Goal: Task Accomplishment & Management: Use online tool/utility

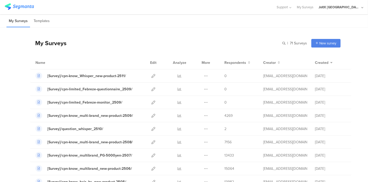
click at [246, 34] on div "My Surveys | 71 Surveys New survey Start from scratch Choose from templates" at bounding box center [185, 43] width 311 height 21
click at [151, 102] on icon at bounding box center [153, 102] width 4 height 4
click at [151, 77] on icon at bounding box center [153, 76] width 4 height 4
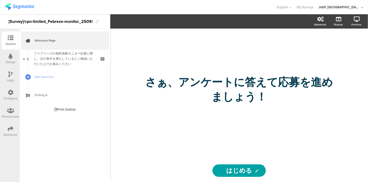
click at [12, 57] on icon at bounding box center [11, 56] width 4 height 6
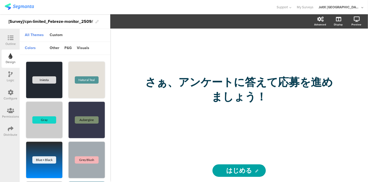
click at [7, 71] on div "Logic" at bounding box center [11, 77] width 18 height 18
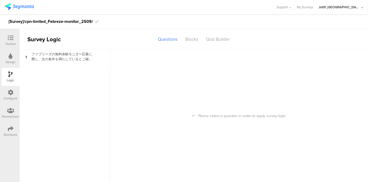
click at [219, 110] on div "Please select a question in order to apply survey logic" at bounding box center [239, 115] width 258 height 132
click at [219, 113] on div "Please select a question in order to apply survey logic" at bounding box center [239, 115] width 258 height 132
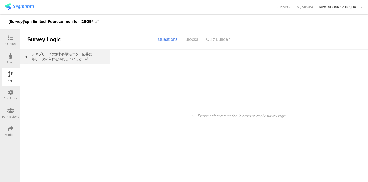
click at [70, 55] on div "ファブリーズの無料体験モニター応募に際し、次の条件を満たしているとご確認いただいた上でお進みください" at bounding box center [60, 57] width 65 height 10
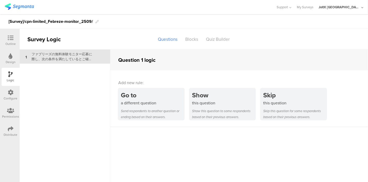
click at [6, 73] on div "Logic" at bounding box center [11, 77] width 18 height 18
click at [12, 94] on icon at bounding box center [11, 92] width 6 height 6
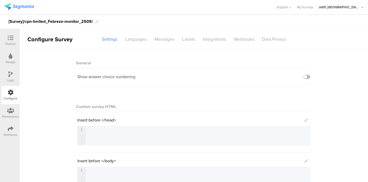
click at [12, 105] on div "Permissions" at bounding box center [11, 113] width 18 height 18
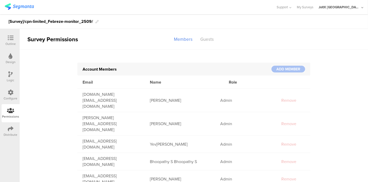
click at [10, 122] on div "Distribute" at bounding box center [11, 131] width 18 height 18
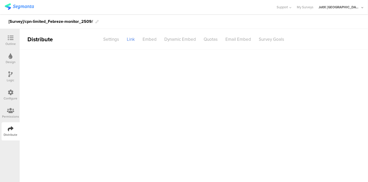
click at [11, 126] on icon at bounding box center [11, 129] width 6 height 6
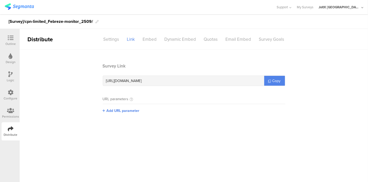
click at [12, 59] on div "Design" at bounding box center [11, 58] width 18 height 18
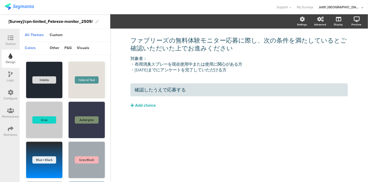
click at [11, 37] on icon at bounding box center [11, 38] width 6 height 6
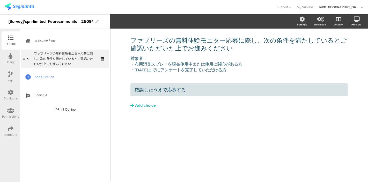
click at [147, 131] on div "ファブリーズの無料体験モニター応募に際し、次の条件を満たしているとご確認いただいた上でお進みください ファブリーズの無料体験モニター応募に際し、次の条件を満た…" at bounding box center [239, 80] width 228 height 104
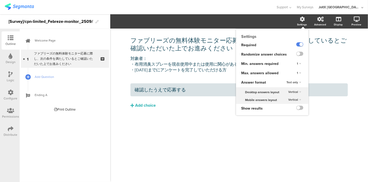
click at [302, 19] on icon at bounding box center [302, 19] width 5 height 5
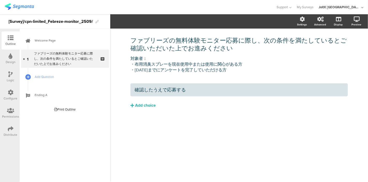
click at [216, 126] on div "確認したうえで応募する Add choice" at bounding box center [240, 106] width 218 height 47
click at [12, 63] on div "Design" at bounding box center [11, 62] width 10 height 5
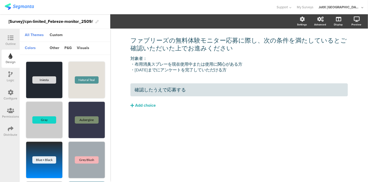
click at [9, 95] on div at bounding box center [11, 92] width 6 height 6
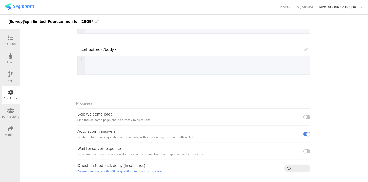
scroll to position [111, 0]
click at [11, 125] on div "Distribute" at bounding box center [11, 131] width 18 height 18
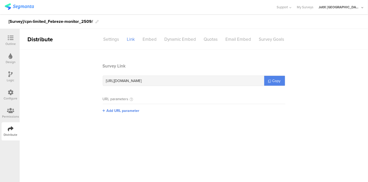
click at [62, 79] on section "Survey Link https://pgsurveys.segmanta.com/1d7c3a Copy URL parameters Add URL p…" at bounding box center [194, 92] width 349 height 58
click at [13, 54] on div "Design" at bounding box center [11, 58] width 18 height 18
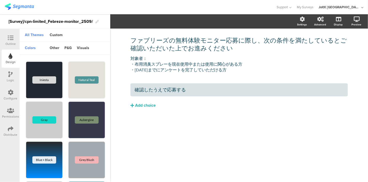
click at [12, 38] on icon at bounding box center [11, 38] width 6 height 6
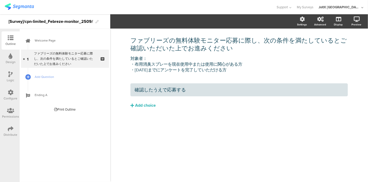
click at [164, 145] on div "ファブリーズの無料体験モニター応募に際し、次の条件を満たしているとご確認いただいた上でお進みください ファブリーズの無料体験モニター応募に際し、次の条件を満た…" at bounding box center [239, 104] width 258 height 153
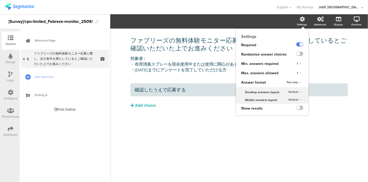
click at [304, 21] on icon at bounding box center [302, 19] width 5 height 5
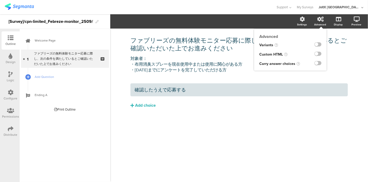
click at [321, 19] on icon at bounding box center [320, 19] width 6 height 5
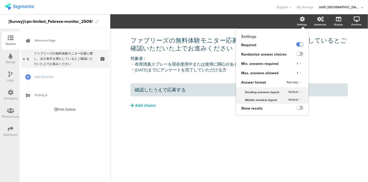
click at [303, 20] on icon at bounding box center [302, 19] width 5 height 5
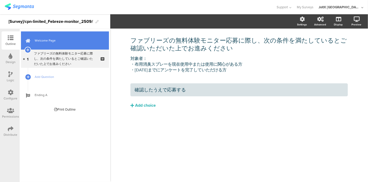
click at [54, 43] on link "Welcome Page" at bounding box center [65, 40] width 88 height 18
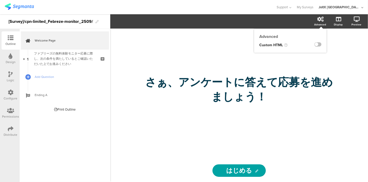
click at [318, 18] on icon at bounding box center [320, 19] width 6 height 5
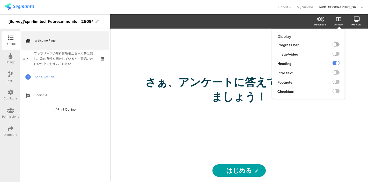
click at [333, 44] on label at bounding box center [336, 44] width 7 height 4
click at [0, 0] on input "checkbox" at bounding box center [0, 0] width 0 height 0
click at [334, 74] on label at bounding box center [336, 72] width 7 height 4
click at [0, 0] on input "checkbox" at bounding box center [0, 0] width 0 height 0
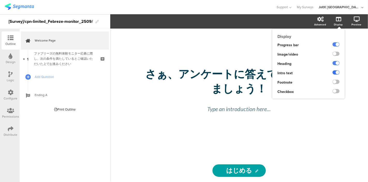
click at [334, 74] on label at bounding box center [336, 72] width 7 height 4
click at [0, 0] on input "checkbox" at bounding box center [0, 0] width 0 height 0
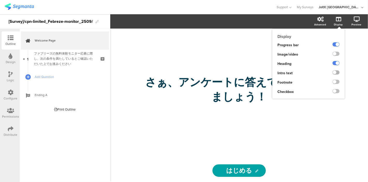
click at [334, 72] on label at bounding box center [336, 72] width 7 height 4
click at [0, 0] on input "checkbox" at bounding box center [0, 0] width 0 height 0
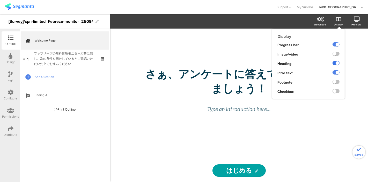
click at [335, 62] on label at bounding box center [336, 63] width 7 height 4
click at [0, 0] on input "checkbox" at bounding box center [0, 0] width 0 height 0
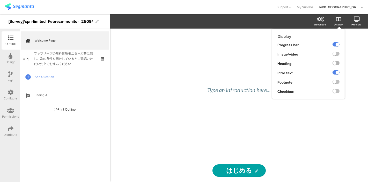
click at [335, 62] on label at bounding box center [336, 63] width 7 height 4
click at [0, 0] on input "checkbox" at bounding box center [0, 0] width 0 height 0
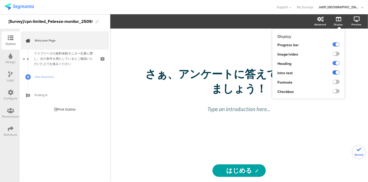
click at [336, 72] on label at bounding box center [336, 72] width 7 height 4
click at [0, 0] on input "checkbox" at bounding box center [0, 0] width 0 height 0
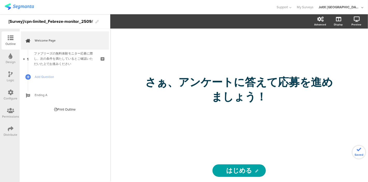
click at [277, 48] on div "さぁ、ア﻿ンケートに答えて応募を進めましょう！ さぁ、ア﻿ンケートに答えて応募を進めましょう！" at bounding box center [239, 93] width 207 height 130
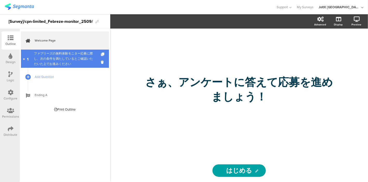
click at [58, 63] on div "ファブリーズの無料体験モニター応募に際し、次の条件を満たしているとご確認いただいた上でお進みください" at bounding box center [65, 59] width 62 height 16
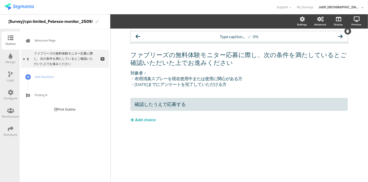
click at [259, 38] on div "0%" at bounding box center [256, 36] width 6 height 5
click at [254, 36] on div "0%" at bounding box center [256, 36] width 6 height 5
click at [304, 38] on div "Type caption... 0%" at bounding box center [240, 36] width 218 height 10
click at [246, 35] on span "Type caption..." at bounding box center [235, 36] width 31 height 5
click at [250, 38] on span "Type caption..." at bounding box center [235, 36] width 31 height 5
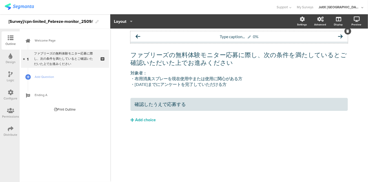
click at [249, 37] on icon at bounding box center [249, 36] width 3 height 3
drag, startPoint x: 238, startPoint y: 30, endPoint x: 239, endPoint y: 34, distance: 3.5
click at [238, 31] on div "Type caption... 0% ファブリーズの無料体験モニター応募に際し、次の条件を満たしているとご確認いただいた上でお進みください ファブリーズの無料…" at bounding box center [239, 87] width 228 height 118
click at [241, 36] on div "0%" at bounding box center [239, 36] width 13 height 5
click at [211, 147] on div "0% ファブリーズの無料体験モニター応募に際し、次の条件を満たしているとご確認いただいた上でお進みください ファブリーズの無料体験モニター応募に際し、次の条件…" at bounding box center [239, 87] width 228 height 118
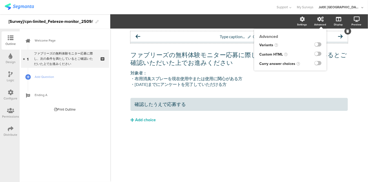
click at [321, 22] on div "Advanced" at bounding box center [323, 21] width 18 height 13
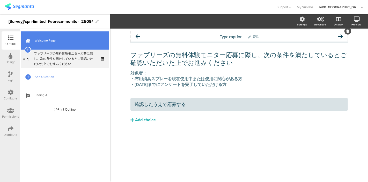
click at [43, 41] on span "Welcome Page" at bounding box center [68, 40] width 66 height 5
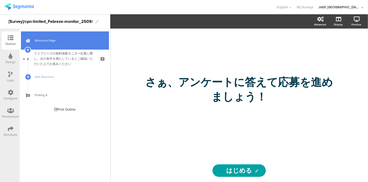
click at [54, 37] on link "Welcome Page" at bounding box center [65, 40] width 88 height 18
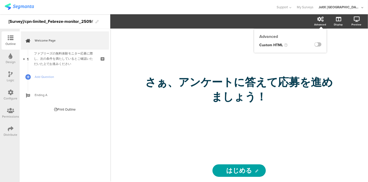
click at [321, 17] on icon at bounding box center [320, 19] width 6 height 5
click at [9, 75] on icon at bounding box center [11, 74] width 4 height 6
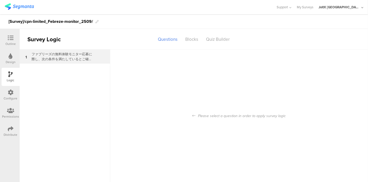
click at [42, 53] on div "ファブリーズの無料体験モニター応募に際し、次の条件を満たしているとご確認いただいた上でお進みください" at bounding box center [60, 57] width 65 height 10
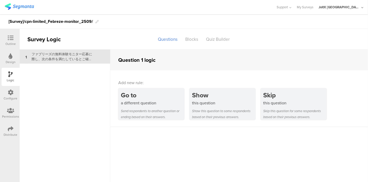
click at [9, 60] on div "Design" at bounding box center [11, 62] width 10 height 5
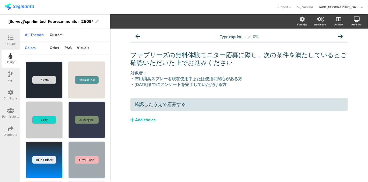
click at [12, 39] on icon at bounding box center [11, 38] width 6 height 6
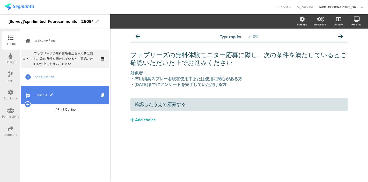
click at [37, 92] on link "Ending A" at bounding box center [65, 95] width 88 height 18
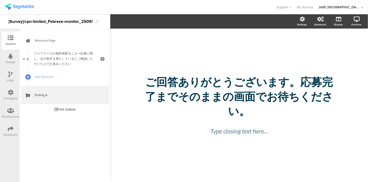
click at [11, 72] on icon at bounding box center [11, 74] width 4 height 6
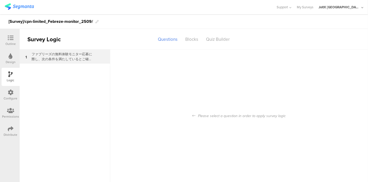
click at [60, 57] on div "ファブリーズの無料体験モニター応募に際し、次の条件を満たしているとご確認いただいた上でお進みください" at bounding box center [60, 57] width 65 height 10
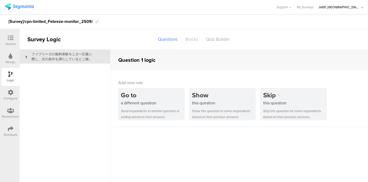
click at [195, 37] on div "Blocks" at bounding box center [192, 39] width 21 height 9
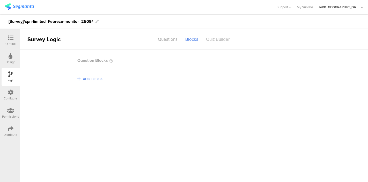
click at [215, 40] on div "Quiz Builder" at bounding box center [218, 39] width 32 height 9
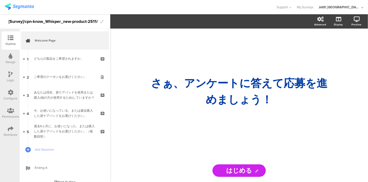
click at [10, 78] on div "Logic" at bounding box center [11, 80] width 8 height 5
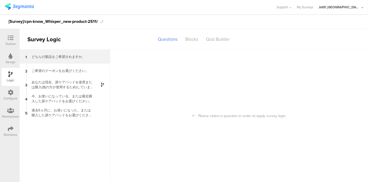
click at [63, 59] on div "どちらの製品をご希望されますか。" at bounding box center [60, 56] width 65 height 5
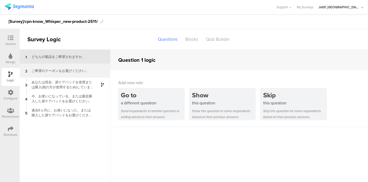
click at [59, 70] on div "ご希望のクーポンをお選びください。" at bounding box center [60, 70] width 65 height 5
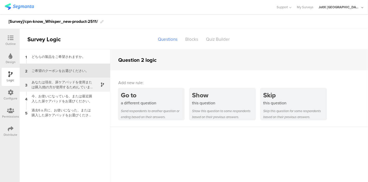
click at [54, 85] on div "あなたは現在、尿ケアパッドを使用または購入(他の方が使用するため)していますか？" at bounding box center [60, 84] width 65 height 10
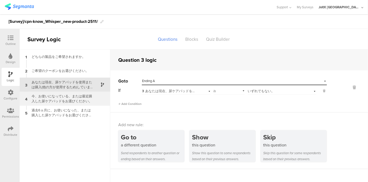
click at [50, 98] on div "今、お使いになっている、または最近購入した尿ケアパッドをお選びください。" at bounding box center [60, 98] width 65 height 10
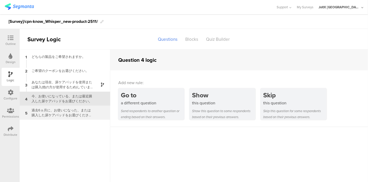
click at [48, 112] on div "過去6ヵ月に、お使いになった、または購入した尿ケアパッドをお選びください。（複数回答）" at bounding box center [60, 112] width 65 height 10
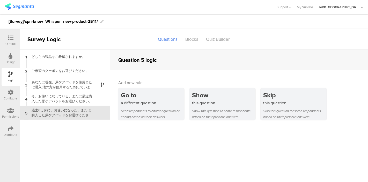
click at [7, 91] on div "Configure" at bounding box center [11, 95] width 18 height 18
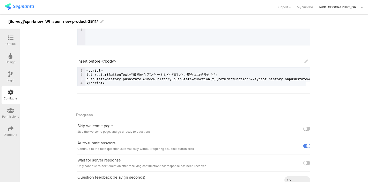
scroll to position [111, 0]
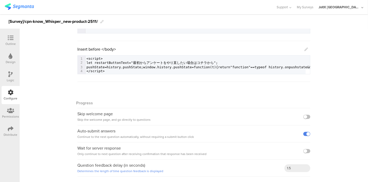
click at [49, 135] on div "General Show answer choice numbering Custom survey HTML Insert before </head> 1…" at bounding box center [194, 59] width 349 height 243
click at [12, 111] on icon at bounding box center [10, 110] width 7 height 6
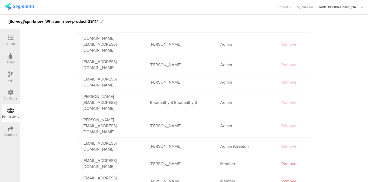
scroll to position [75, 0]
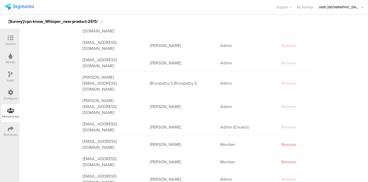
click at [5, 128] on div "Distribute" at bounding box center [11, 131] width 18 height 18
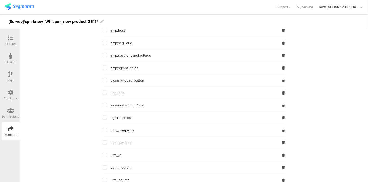
scroll to position [248, 0]
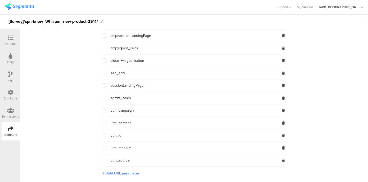
drag, startPoint x: 12, startPoint y: 42, endPoint x: 28, endPoint y: 44, distance: 15.9
click at [12, 42] on div "Outline" at bounding box center [10, 43] width 10 height 5
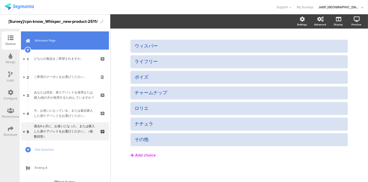
click at [47, 39] on span "Welcome Page" at bounding box center [68, 40] width 66 height 5
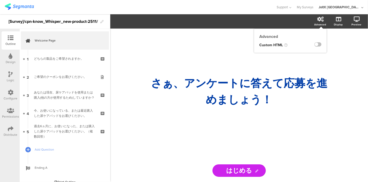
click at [323, 20] on icon at bounding box center [320, 19] width 6 height 5
click at [317, 22] on div "Advanced" at bounding box center [323, 21] width 18 height 13
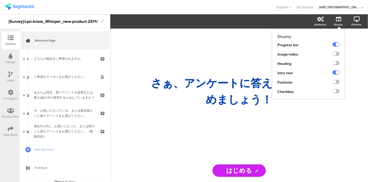
click at [339, 20] on icon at bounding box center [338, 19] width 5 height 5
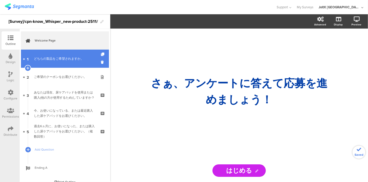
click at [62, 63] on link "1 どちらの製品をご希望されますか。" at bounding box center [65, 58] width 88 height 18
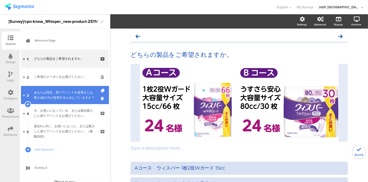
click at [59, 94] on div "あなたは現在、尿ケアパッドを使用または購入(他の方が使用するため)していますか？" at bounding box center [65, 95] width 62 height 10
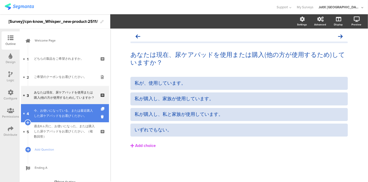
click at [52, 114] on div "今、お使いになっている、または最近購入した尿ケアパッドをお選びください。" at bounding box center [65, 113] width 62 height 10
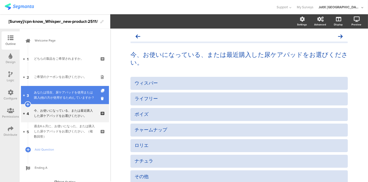
click at [55, 100] on div "あなたは現在、尿ケアパッドを使用または購入(他の方が使用するため)していますか？" at bounding box center [65, 95] width 62 height 10
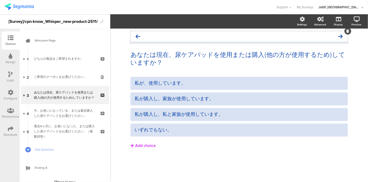
click at [225, 37] on div at bounding box center [240, 36] width 218 height 10
click at [262, 11] on div at bounding box center [138, 7] width 267 height 9
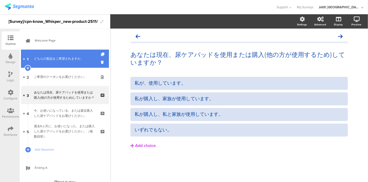
click at [49, 60] on div "どちらの製品をご希望されますか。" at bounding box center [65, 58] width 62 height 5
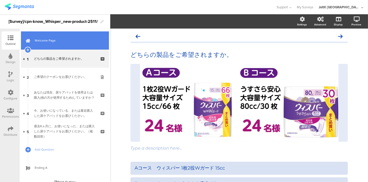
click at [53, 41] on span "Welcome Page" at bounding box center [68, 40] width 66 height 5
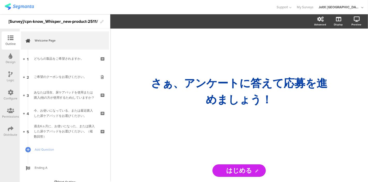
click at [10, 58] on icon at bounding box center [11, 56] width 4 height 6
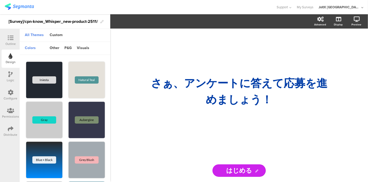
click at [10, 75] on icon at bounding box center [11, 74] width 4 height 6
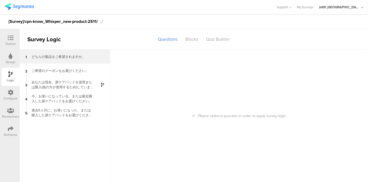
click at [47, 59] on div "1 どちらの製品をご希望されますか。" at bounding box center [65, 56] width 91 height 14
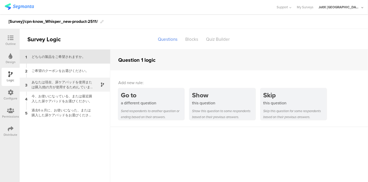
click at [52, 83] on div "あなたは現在、尿ケアパッドを使用または購入(他の方が使用するため)していますか？" at bounding box center [60, 84] width 65 height 10
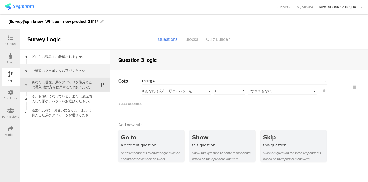
click at [56, 71] on div "ご希望のクーポンをお選びください。" at bounding box center [60, 70] width 65 height 5
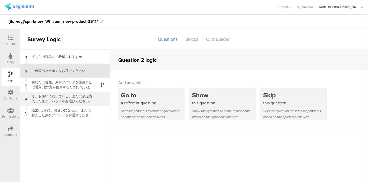
click at [50, 94] on div "今、お使いになっている、または最近購入した尿ケアパッドをお選びください。" at bounding box center [60, 98] width 65 height 10
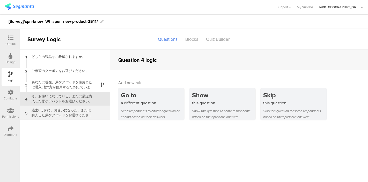
click at [52, 111] on div "過去6ヵ月に、お使いになった、または購入した尿ケアパッドをお選びください。（複数回答）" at bounding box center [60, 112] width 65 height 10
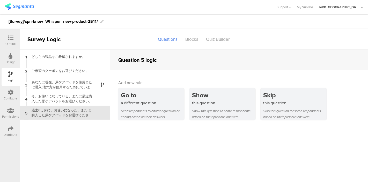
click at [10, 38] on icon at bounding box center [11, 38] width 6 height 6
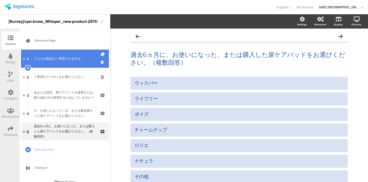
scroll to position [6, 0]
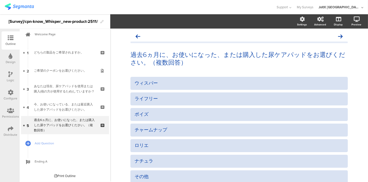
click at [9, 73] on icon at bounding box center [11, 74] width 4 height 6
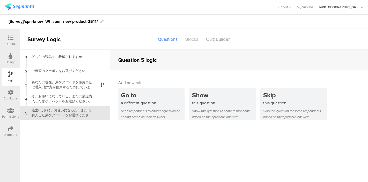
click at [189, 40] on div "Blocks" at bounding box center [192, 39] width 21 height 9
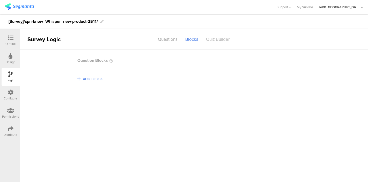
click at [215, 38] on div "Quiz Builder" at bounding box center [218, 39] width 32 height 9
click at [169, 39] on div "Questions" at bounding box center [167, 39] width 27 height 9
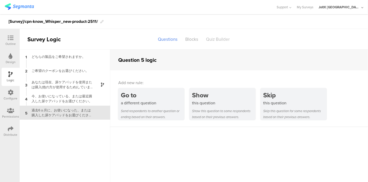
click at [212, 39] on div "Quiz Builder" at bounding box center [218, 39] width 32 height 9
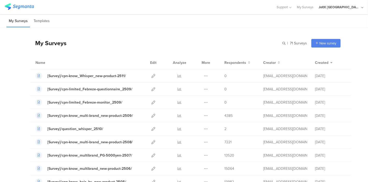
click at [104, 22] on div "My Surveys Templates" at bounding box center [184, 20] width 368 height 13
click at [172, 101] on div at bounding box center [180, 102] width 16 height 13
click at [178, 102] on icon at bounding box center [180, 102] width 4 height 4
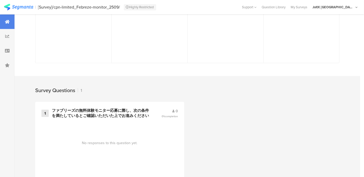
scroll to position [162, 0]
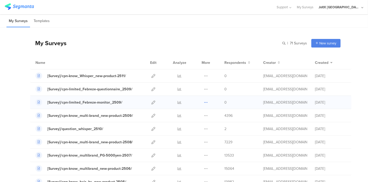
click at [204, 101] on icon at bounding box center [206, 102] width 4 height 4
click at [178, 102] on icon at bounding box center [180, 102] width 4 height 4
click at [100, 99] on div "[Survey]/cpn-limited_Febreze-monitor_2509/" at bounding box center [84, 101] width 75 height 5
click at [92, 76] on div "[Survey]/cpn-know_Whisper_new-product-2511/" at bounding box center [86, 75] width 79 height 5
click at [151, 100] on icon at bounding box center [153, 102] width 4 height 4
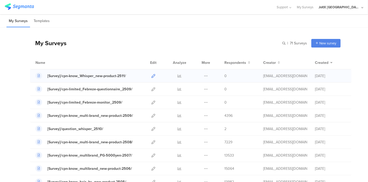
click at [151, 75] on icon at bounding box center [153, 76] width 4 height 4
click at [151, 76] on icon at bounding box center [153, 76] width 4 height 4
click at [151, 89] on icon at bounding box center [153, 89] width 4 height 4
drag, startPoint x: 102, startPoint y: 75, endPoint x: 100, endPoint y: 42, distance: 33.2
click at [111, 22] on div "My Surveys Templates" at bounding box center [184, 20] width 368 height 13
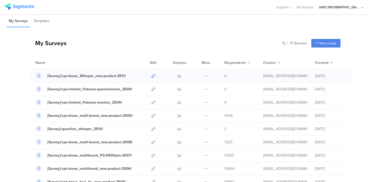
click at [151, 74] on icon at bounding box center [153, 76] width 4 height 4
click at [151, 87] on icon at bounding box center [153, 89] width 4 height 4
click at [204, 87] on icon at bounding box center [206, 89] width 4 height 4
click at [193, 26] on div "My Surveys Templates" at bounding box center [184, 20] width 368 height 13
drag, startPoint x: 132, startPoint y: 88, endPoint x: 72, endPoint y: 86, distance: 60.4
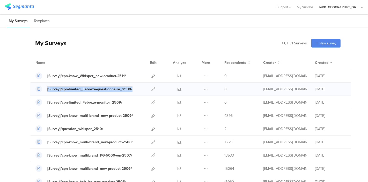
click at [39, 90] on div "[Survey]/cpn-limited_Febreze-questionnaire_2509/" at bounding box center [87, 88] width 105 height 7
copy link "[Survey]/cpn-limited_Febreze-questionnaire_2509/"
click at [177, 26] on div "My Surveys Templates" at bounding box center [184, 20] width 368 height 13
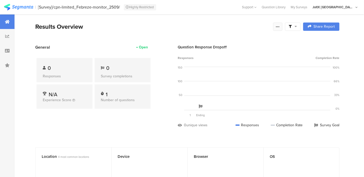
click at [280, 27] on icon at bounding box center [278, 27] width 4 height 4
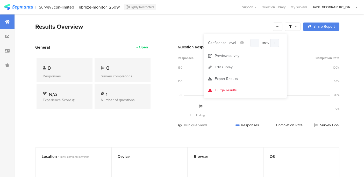
click at [296, 29] on div at bounding box center [293, 27] width 16 height 8
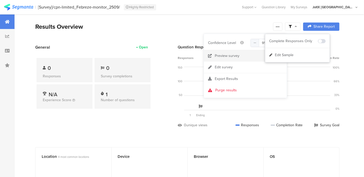
click at [225, 56] on div "Preview survey" at bounding box center [227, 55] width 25 height 5
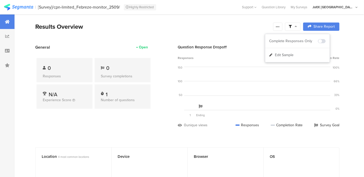
click at [177, 25] on div "Results Overview" at bounding box center [152, 26] width 235 height 9
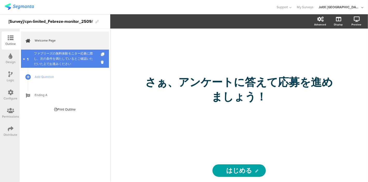
click at [69, 60] on div "ファブリーズの無料体験モニター応募に際し、次の条件を満たしているとご確認いただいた上でお進みください" at bounding box center [65, 59] width 62 height 16
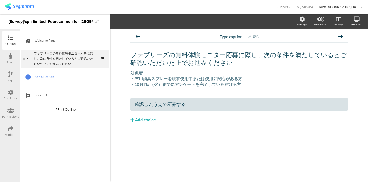
click at [257, 9] on div at bounding box center [138, 7] width 267 height 9
click at [6, 77] on div "Logic" at bounding box center [11, 77] width 18 height 18
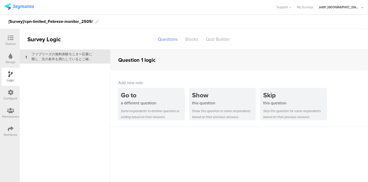
click at [8, 53] on div "Design" at bounding box center [11, 58] width 18 height 18
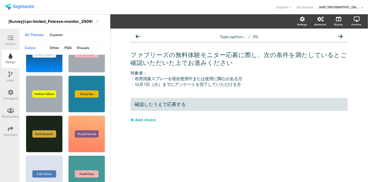
scroll to position [74, 0]
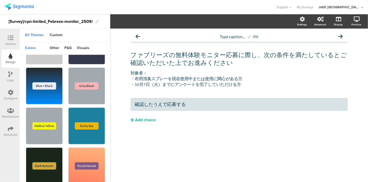
click at [7, 76] on div "Logic" at bounding box center [11, 77] width 18 height 18
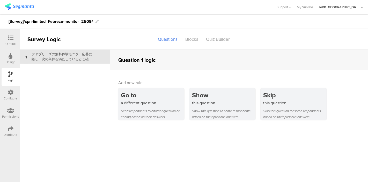
click at [6, 90] on div "Configure" at bounding box center [11, 95] width 18 height 18
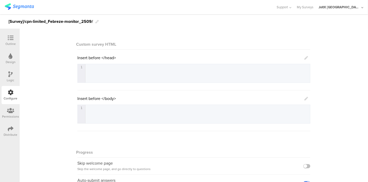
scroll to position [54, 0]
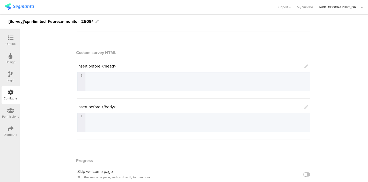
click at [95, 124] on div "1 1 ​" at bounding box center [200, 128] width 245 height 31
click at [35, 122] on div "General Show answer choice numbering Custom survey HTML Insert before </head> 1…" at bounding box center [194, 117] width 349 height 243
drag, startPoint x: 13, startPoint y: 40, endPoint x: 16, endPoint y: 41, distance: 2.9
click at [14, 40] on div at bounding box center [10, 38] width 10 height 6
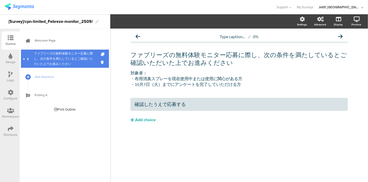
click at [59, 61] on div "ファブリーズの無料体験モニター応募に際し、次の条件を満たしているとご確認いただいた上でお進みください" at bounding box center [65, 59] width 62 height 16
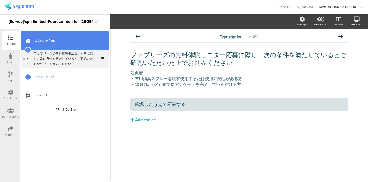
click at [53, 41] on span "Welcome Page" at bounding box center [68, 40] width 66 height 5
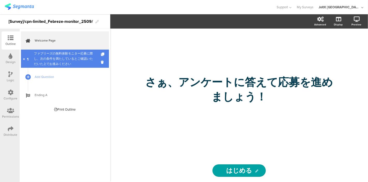
click at [52, 54] on div "ファブリーズの無料体験モニター応募に際し、次の条件を満たしているとご確認いただいた上でお進みください" at bounding box center [65, 59] width 62 height 16
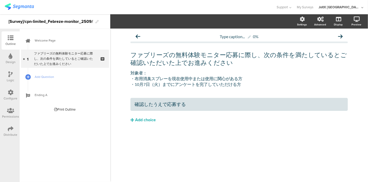
click at [12, 96] on div "Configure" at bounding box center [11, 98] width 14 height 5
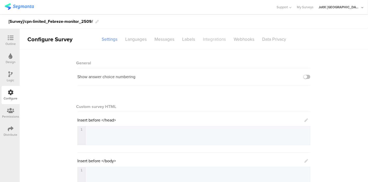
click at [212, 37] on div "Integrations" at bounding box center [214, 39] width 31 height 9
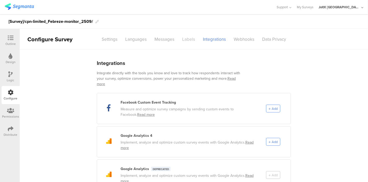
click at [182, 40] on div "Labels" at bounding box center [188, 39] width 21 height 9
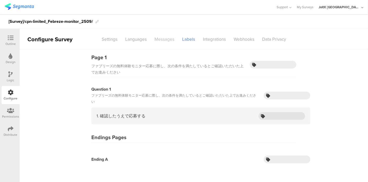
click at [169, 42] on div "Messages" at bounding box center [165, 39] width 28 height 9
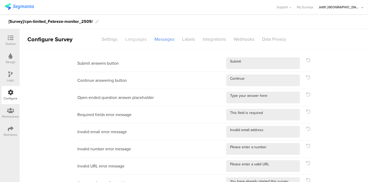
click at [135, 40] on div "Languages" at bounding box center [135, 39] width 29 height 9
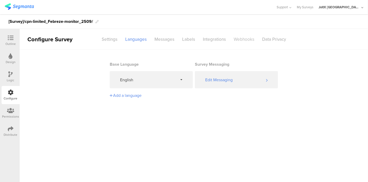
click at [236, 38] on div "Webhooks" at bounding box center [244, 39] width 28 height 9
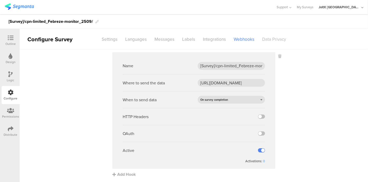
click at [268, 39] on div "Data Privacy" at bounding box center [274, 39] width 32 height 9
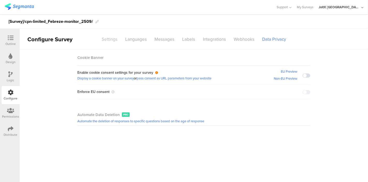
click at [110, 38] on div "Settings" at bounding box center [110, 39] width 24 height 9
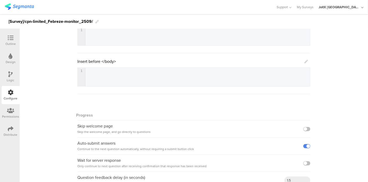
scroll to position [111, 0]
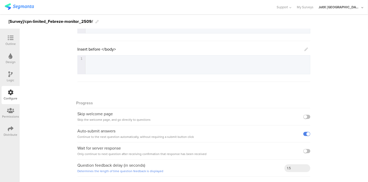
drag, startPoint x: 12, startPoint y: 128, endPoint x: 18, endPoint y: 126, distance: 6.8
click at [13, 128] on icon at bounding box center [11, 129] width 6 height 6
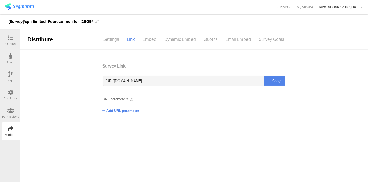
click at [73, 151] on main "Survey Link https://pgsurveys.segmanta.com/1d7c3a Copy URL parameters Add URL p…" at bounding box center [194, 115] width 349 height 132
click at [117, 41] on div "Settings" at bounding box center [112, 39] width 24 height 9
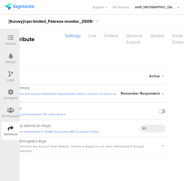
scroll to position [0, 17]
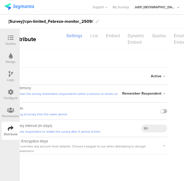
click at [90, 35] on div "Link" at bounding box center [94, 35] width 16 height 9
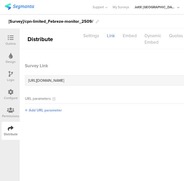
click at [45, 112] on span "Add URL parameter" at bounding box center [45, 110] width 33 height 5
click at [115, 92] on section "Survey Link https://pgsurveys.segmanta.com/1d7c3a Copy URL parameters Save Add …" at bounding box center [116, 98] width 193 height 71
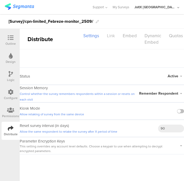
click at [105, 35] on div "Link" at bounding box center [111, 35] width 16 height 9
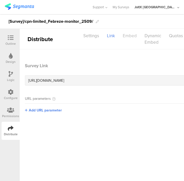
click at [132, 35] on div "Embed" at bounding box center [130, 35] width 22 height 9
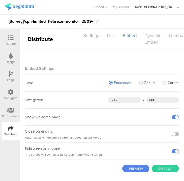
click at [151, 41] on div "Dynamic Embed" at bounding box center [152, 39] width 24 height 16
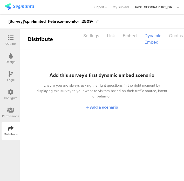
click at [177, 34] on div "Quotas" at bounding box center [176, 35] width 22 height 9
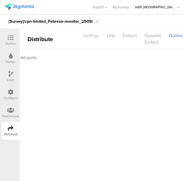
click at [96, 35] on div "Settings" at bounding box center [91, 35] width 24 height 9
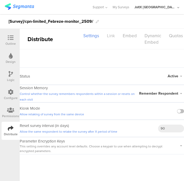
click at [110, 37] on div "Link" at bounding box center [111, 35] width 16 height 9
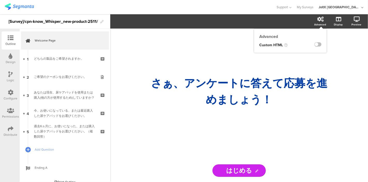
click at [316, 20] on div "Advanced" at bounding box center [323, 21] width 18 height 13
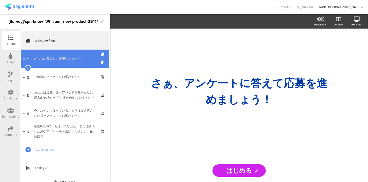
click at [71, 57] on div "どちらの製品をご希望されますか。" at bounding box center [65, 58] width 62 height 5
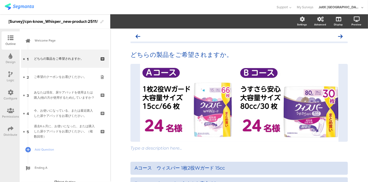
click at [5, 95] on div "Configure" at bounding box center [11, 95] width 18 height 18
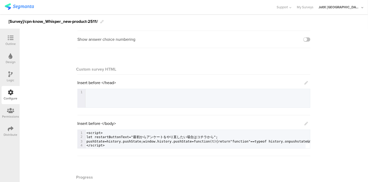
scroll to position [25, 0]
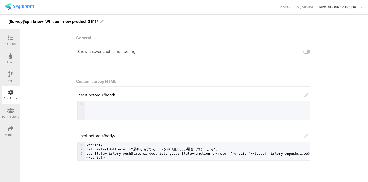
click at [13, 42] on div "Outline" at bounding box center [10, 43] width 10 height 5
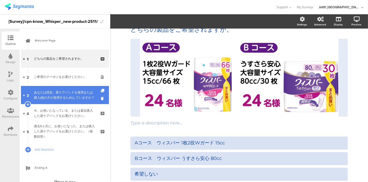
click at [58, 90] on div "あなたは現在、尿ケアパッドを使用または購入(他の方が使用するため)していますか？" at bounding box center [65, 95] width 62 height 10
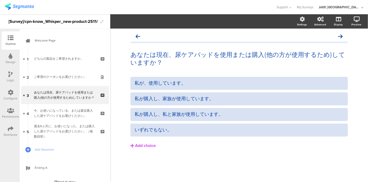
click at [11, 93] on icon at bounding box center [11, 92] width 6 height 6
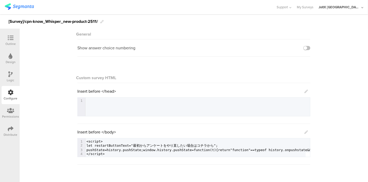
scroll to position [57, 0]
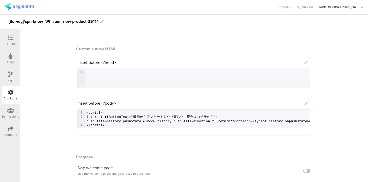
click at [11, 44] on div "Outline" at bounding box center [10, 43] width 10 height 5
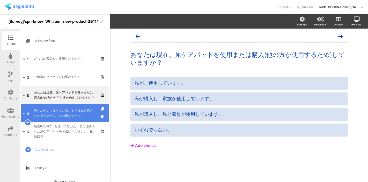
click at [55, 109] on div "今、お使いになっている、または最近購入した尿ケアパッドをお選びください。" at bounding box center [65, 113] width 62 height 10
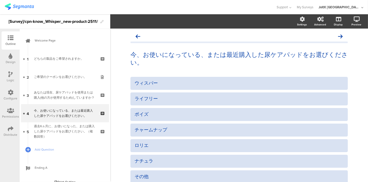
click at [7, 93] on div "Configure" at bounding box center [11, 95] width 18 height 18
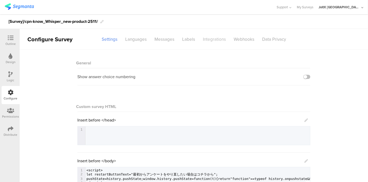
click at [214, 39] on div "Integrations" at bounding box center [214, 39] width 31 height 9
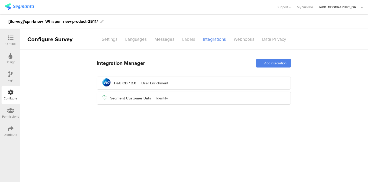
click at [183, 41] on div "Labels" at bounding box center [188, 39] width 21 height 9
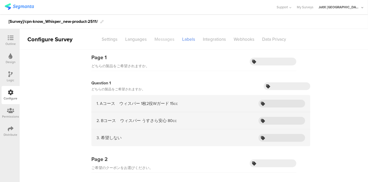
click at [166, 38] on div "Messages" at bounding box center [165, 39] width 28 height 9
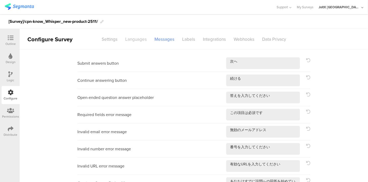
click at [137, 39] on div "Languages" at bounding box center [135, 39] width 29 height 9
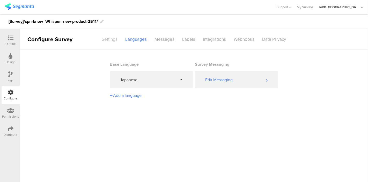
click at [112, 40] on div "Settings" at bounding box center [110, 39] width 24 height 9
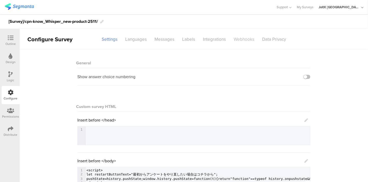
click at [240, 39] on div "Webhooks" at bounding box center [244, 39] width 28 height 9
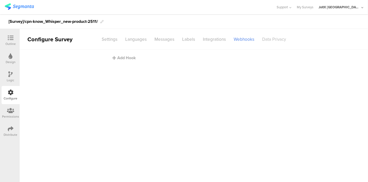
click at [275, 39] on div "Data Privacy" at bounding box center [274, 39] width 32 height 9
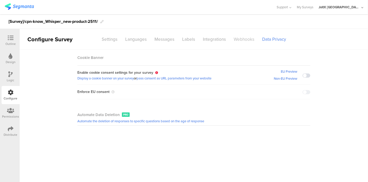
click at [244, 40] on div "Webhooks" at bounding box center [244, 39] width 28 height 9
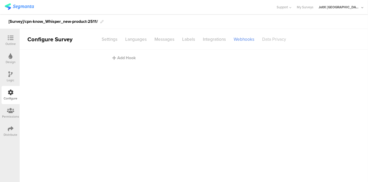
click at [270, 38] on div "Data Privacy" at bounding box center [274, 39] width 32 height 9
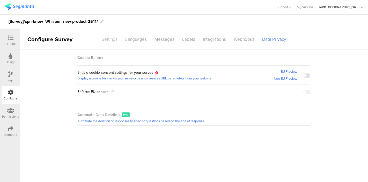
click at [110, 37] on div "Settings" at bounding box center [110, 39] width 24 height 9
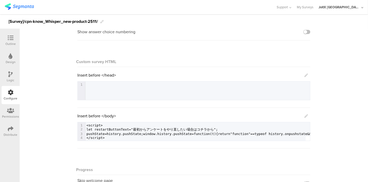
scroll to position [54, 0]
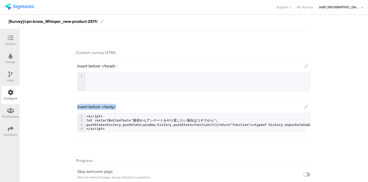
drag, startPoint x: 119, startPoint y: 106, endPoint x: 94, endPoint y: 96, distance: 26.5
click at [67, 104] on div "General Show answer choice numbering Custom survey HTML Insert before </head> 1…" at bounding box center [194, 117] width 349 height 243
copy span "Insert before </body>"
click at [5, 113] on div at bounding box center [10, 110] width 17 height 6
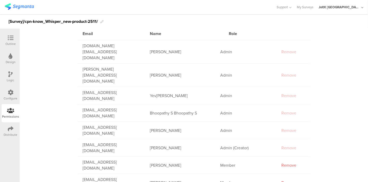
scroll to position [75, 0]
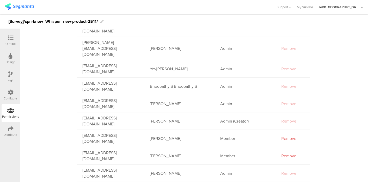
click at [5, 131] on div "Distribute" at bounding box center [11, 131] width 18 height 18
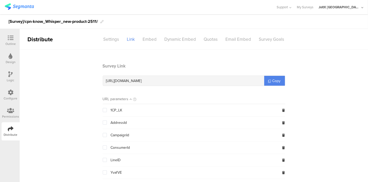
click at [9, 38] on icon at bounding box center [11, 38] width 6 height 6
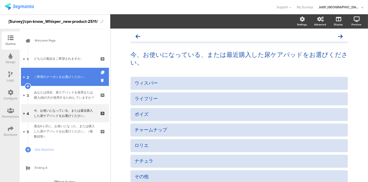
scroll to position [6, 0]
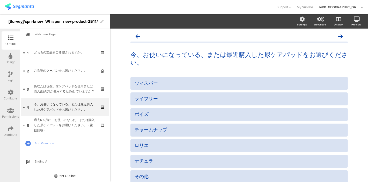
click at [14, 75] on div "Logic" at bounding box center [11, 77] width 18 height 18
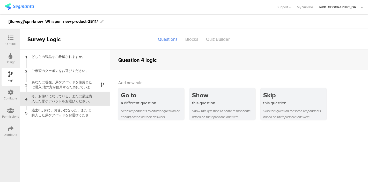
click at [11, 40] on icon at bounding box center [11, 38] width 6 height 6
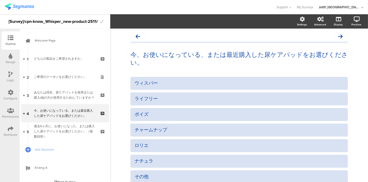
scroll to position [6, 0]
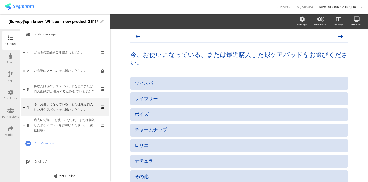
click at [12, 94] on icon at bounding box center [11, 92] width 6 height 6
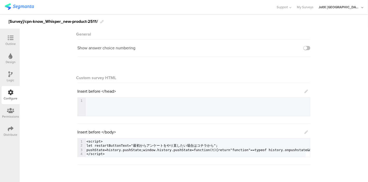
scroll to position [29, 0]
click at [1, 36] on div "Outline Design Logic Configure Permissions Distribute" at bounding box center [10, 85] width 20 height 109
click at [8, 42] on div "Outline" at bounding box center [10, 43] width 10 height 5
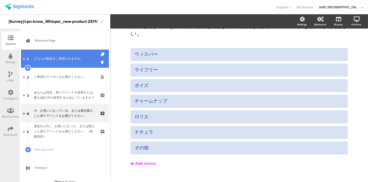
scroll to position [6, 0]
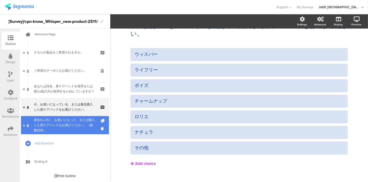
click at [56, 122] on div "過去6ヵ月に、お使いになった、または購入した尿ケアパッドをお選びください。（複数回答）" at bounding box center [65, 125] width 62 height 16
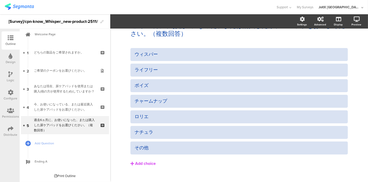
click at [12, 109] on icon at bounding box center [10, 110] width 7 height 6
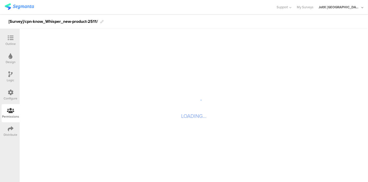
click at [12, 93] on icon at bounding box center [11, 92] width 6 height 6
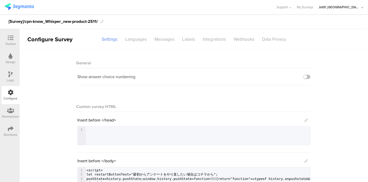
click at [15, 40] on div at bounding box center [10, 38] width 10 height 6
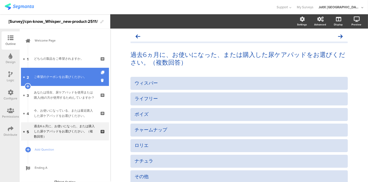
scroll to position [6, 0]
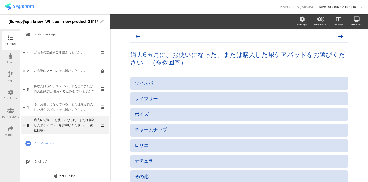
click at [13, 97] on div "Configure" at bounding box center [11, 98] width 14 height 5
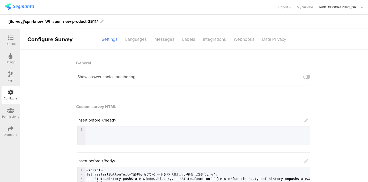
click at [15, 127] on div "Distribute" at bounding box center [11, 131] width 18 height 18
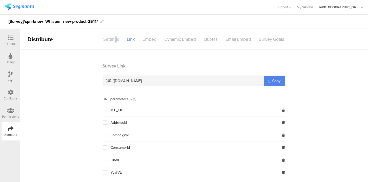
click at [114, 40] on div "Settings" at bounding box center [112, 39] width 24 height 9
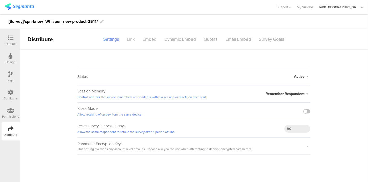
click at [136, 40] on div "Link" at bounding box center [131, 39] width 16 height 9
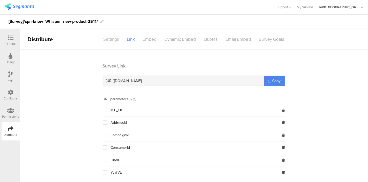
click at [110, 40] on div "Settings" at bounding box center [112, 39] width 24 height 9
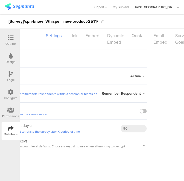
scroll to position [0, 43]
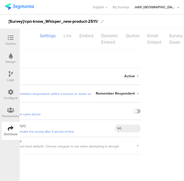
click at [63, 36] on div "Link" at bounding box center [68, 35] width 16 height 9
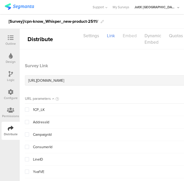
click at [127, 37] on div "Embed" at bounding box center [130, 35] width 22 height 9
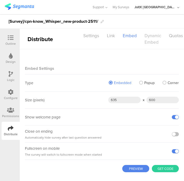
click at [150, 34] on div "Dynamic Embed" at bounding box center [152, 39] width 24 height 16
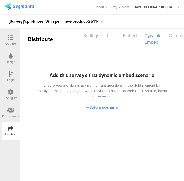
click at [175, 35] on div "Quotas" at bounding box center [176, 35] width 22 height 9
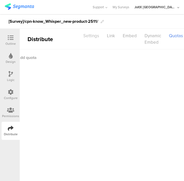
click at [89, 35] on div "Settings" at bounding box center [91, 35] width 24 height 9
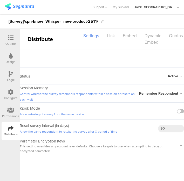
click at [114, 36] on div "Link" at bounding box center [111, 35] width 16 height 9
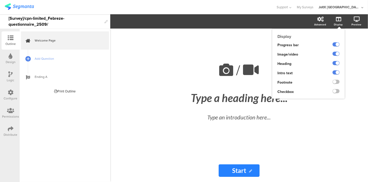
click at [355, 18] on icon at bounding box center [357, 19] width 6 height 5
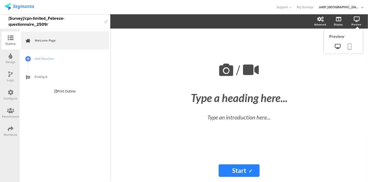
click at [350, 48] on icon at bounding box center [350, 46] width 4 height 6
click at [353, 48] on link at bounding box center [349, 47] width 11 height 10
click at [245, 103] on div "Type a heading here..." at bounding box center [239, 97] width 192 height 13
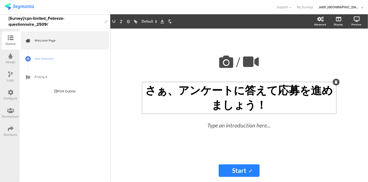
click at [160, 42] on div "/ さぁ、ア﻿ンケートに答えて応募を進めましょう！ さぁ、ア﻿ンケートに答えて応募を進めましょう！ さぁ、ア﻿ンケートに答えて応募を進めましょう！ Type …" at bounding box center [239, 93] width 207 height 130
click at [181, 103] on div "さぁ、ア﻿ンケートに答えて応募を進めましょう！ さぁ、ア﻿ンケートに答えて応募を進めましょう！" at bounding box center [239, 98] width 194 height 32
click at [212, 127] on div "Type an introduction here..." at bounding box center [239, 126] width 184 height 14
click at [212, 103] on div "さぁ、ア﻿ンケートに答えて応募を進めましょう！ さぁ、ア﻿ンケートに答えて応募を進めましょう！" at bounding box center [239, 98] width 194 height 32
click at [247, 172] on input "Start" at bounding box center [239, 170] width 41 height 12
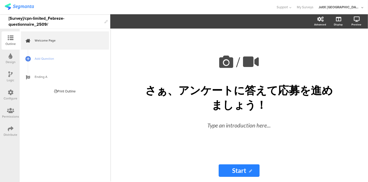
click at [239, 172] on input "Start" at bounding box center [239, 170] width 41 height 12
drag, startPoint x: 248, startPoint y: 170, endPoint x: 218, endPoint y: 169, distance: 30.1
click at [228, 170] on input "Start" at bounding box center [239, 170] width 41 height 12
click at [159, 153] on div "/ さぁ、ア﻿ンケートに答えて応募を進めましょう！ さぁ、ア﻿ンケートに答えて応募を進めましょう！ Type an introduction here..." at bounding box center [239, 93] width 207 height 130
click at [123, 120] on div "/ さぁ、ア﻿ンケートに答えて応募を進めましょう！ さぁ、ア﻿ンケートに答えて応募を進めましょう！ Type an introduction here... …" at bounding box center [239, 104] width 258 height 153
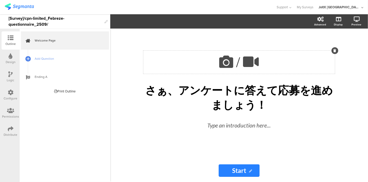
click at [335, 51] on div at bounding box center [335, 50] width 7 height 7
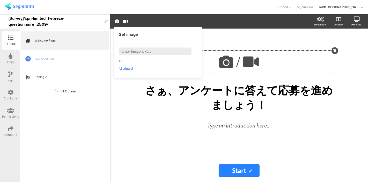
click at [334, 49] on icon at bounding box center [335, 50] width 3 height 3
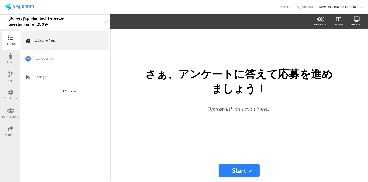
click at [32, 57] on link "Add Question" at bounding box center [65, 58] width 88 height 18
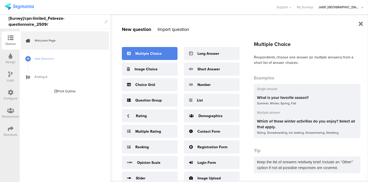
click at [134, 53] on div "Multiple Choice" at bounding box center [150, 53] width 56 height 13
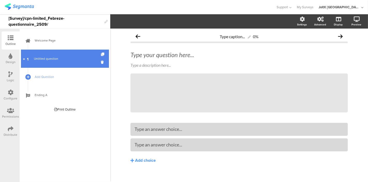
click at [100, 61] on link "1 Untitled question" at bounding box center [65, 58] width 88 height 18
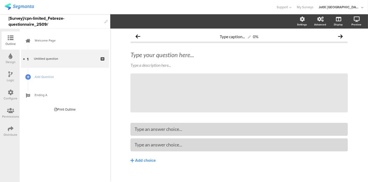
click at [152, 6] on div at bounding box center [138, 7] width 267 height 9
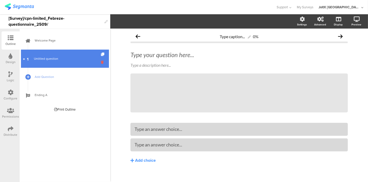
click at [104, 60] on icon at bounding box center [103, 62] width 4 height 5
click at [102, 62] on body "You are using an unsupported version of Internet Explorer. Unsupported browsers…" at bounding box center [184, 91] width 368 height 182
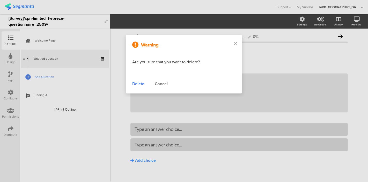
click at [140, 84] on div "Delete" at bounding box center [138, 84] width 12 height 6
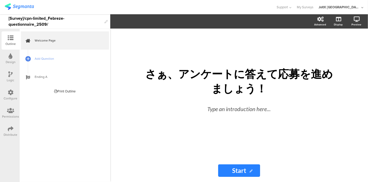
click at [185, 5] on div at bounding box center [138, 7] width 267 height 9
click at [156, 125] on div "さぁ、ア﻿ンケートに答えて応募を進めましょう！ さぁ、ア﻿ンケートに答えて応募を進めましょう！ Type an introduction here..." at bounding box center [239, 93] width 207 height 130
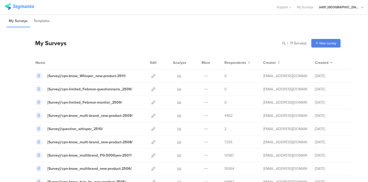
click at [132, 9] on div at bounding box center [138, 7] width 267 height 9
click at [166, 25] on div "My Surveys Templates" at bounding box center [184, 20] width 368 height 13
click at [344, 7] on div "JoltX [GEOGRAPHIC_DATA]" at bounding box center [339, 7] width 41 height 5
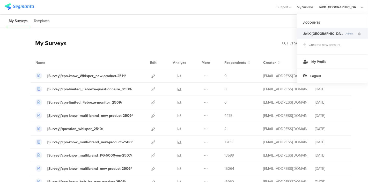
click at [314, 6] on link "My Surveys" at bounding box center [305, 7] width 17 height 14
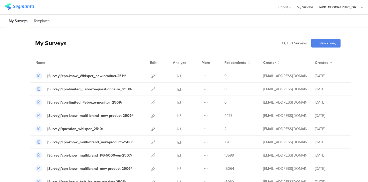
click at [314, 6] on link "My Surveys" at bounding box center [305, 7] width 17 height 14
click at [288, 8] on span "Support" at bounding box center [282, 7] width 11 height 5
click at [197, 9] on div at bounding box center [138, 7] width 267 height 9
click at [18, 8] on img at bounding box center [19, 6] width 29 height 6
click at [41, 21] on li "Templates" at bounding box center [41, 21] width 21 height 12
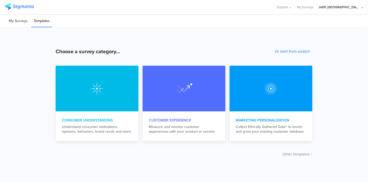
click at [16, 21] on li "My Surveys" at bounding box center [18, 21] width 24 height 12
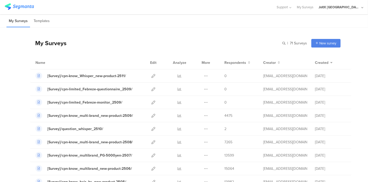
click at [353, 9] on div "JoltX [GEOGRAPHIC_DATA]" at bounding box center [339, 7] width 41 height 5
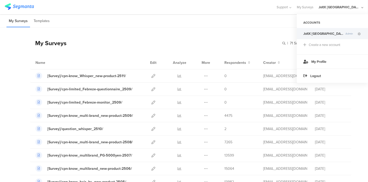
click at [256, 11] on div at bounding box center [138, 7] width 267 height 9
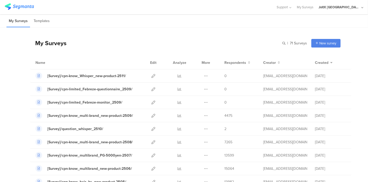
click at [113, 6] on div at bounding box center [138, 7] width 267 height 9
click at [152, 90] on div at bounding box center [153, 88] width 11 height 13
click at [151, 88] on icon at bounding box center [153, 89] width 4 height 4
click at [151, 101] on icon at bounding box center [153, 102] width 4 height 4
click at [151, 88] on icon at bounding box center [153, 89] width 4 height 4
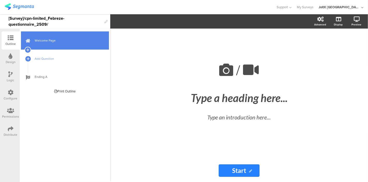
click at [52, 37] on link "Welcome Page" at bounding box center [65, 40] width 88 height 18
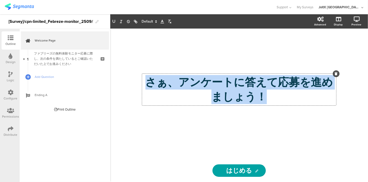
drag, startPoint x: 264, startPoint y: 101, endPoint x: 153, endPoint y: 80, distance: 113.7
click at [153, 80] on div "さぁ、ア﻿ンケートに答えて応募を進めましょう！ さぁ、ア﻿ンケートに答えて応募を進めましょう！ さぁ、ア﻿ンケートに答えて応募を進めましょう！" at bounding box center [239, 90] width 194 height 32
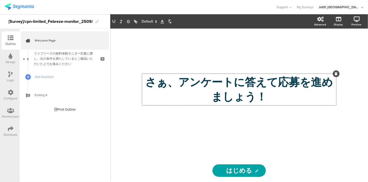
click at [172, 112] on div "さぁ、ア﻿ンケートに答えて応募を進めましょう！ さぁ、ア﻿ンケートに答えて応募を進めましょう！ さぁ、ア﻿ンケートに答えて応募を進めましょう！" at bounding box center [239, 94] width 192 height 38
click at [192, 89] on p "さぁ、ア﻿ンケートに答えて応募を進めましょう！" at bounding box center [239, 89] width 192 height 29
click at [163, 130] on div "さぁ、ア﻿ンケートに答えて応募を進めましょう！ さぁ、ア﻿ンケートに答えて応募を進めましょう！" at bounding box center [239, 93] width 207 height 130
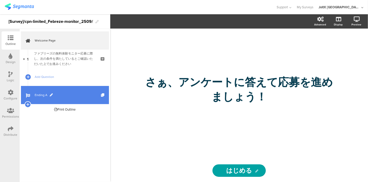
click at [35, 89] on link "Ending A" at bounding box center [65, 95] width 88 height 18
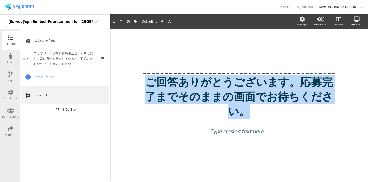
drag, startPoint x: 251, startPoint y: 113, endPoint x: 147, endPoint y: 79, distance: 109.4
click at [147, 79] on div "ご回答ありがとうございます。応募完了までそのままの画面でお待ちください。 ご回答ありがとうございます。応募完了までそのままの画面でお待ちください。 ご回答あり…" at bounding box center [239, 97] width 194 height 46
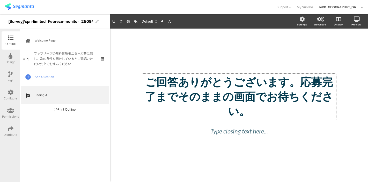
click at [121, 127] on div "/ ご回答ありがとうございます。応募完了までそのままの画面でお待ちください。 ご回答ありがとうございます。応募完了までそのままの画面でお待ちください。 ご回答…" at bounding box center [239, 104] width 258 height 153
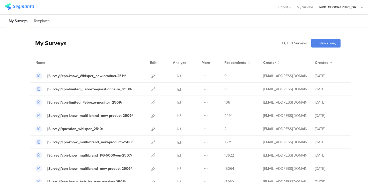
click at [172, 23] on div "My Surveys Templates" at bounding box center [184, 20] width 368 height 13
click at [162, 24] on div "My Surveys Templates" at bounding box center [184, 20] width 368 height 13
click at [212, 23] on div "My Surveys Templates" at bounding box center [184, 20] width 368 height 13
click at [219, 22] on div "My Surveys Templates" at bounding box center [184, 20] width 368 height 13
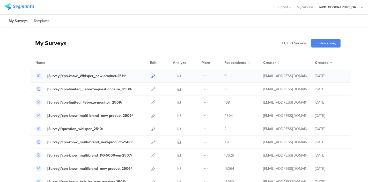
click at [151, 75] on icon at bounding box center [153, 76] width 4 height 4
click at [151, 90] on icon at bounding box center [153, 89] width 4 height 4
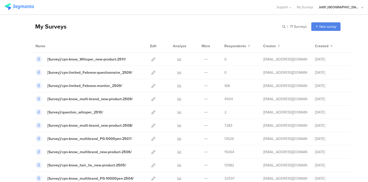
scroll to position [29, 0]
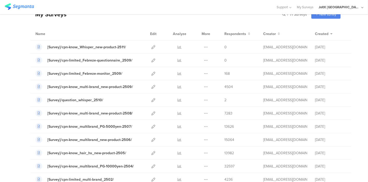
click at [154, 17] on div "My Surveys | 71 Surveys New survey Start from scratch Choose from templates" at bounding box center [185, 14] width 311 height 21
click at [98, 86] on div "[Survey]/cpn-know_multi-brand_new-product-2509/" at bounding box center [90, 86] width 86 height 5
click at [151, 45] on icon at bounding box center [153, 47] width 4 height 4
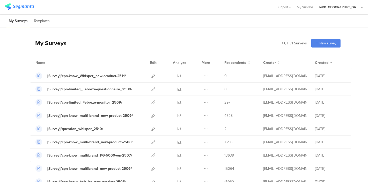
click at [166, 21] on div "My Surveys Templates" at bounding box center [184, 20] width 368 height 13
click at [222, 25] on div "My Surveys Templates" at bounding box center [184, 20] width 368 height 13
click at [173, 35] on div "My Surveys | 71 Surveys New survey Start from scratch Choose from templates" at bounding box center [185, 43] width 311 height 21
click at [178, 97] on link at bounding box center [180, 102] width 4 height 13
drag, startPoint x: 90, startPoint y: 100, endPoint x: 148, endPoint y: 27, distance: 92.9
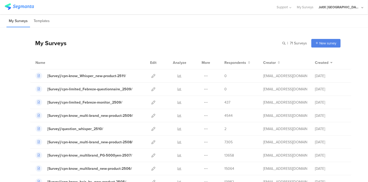
click at [148, 27] on div "My Surveys Templates" at bounding box center [184, 20] width 368 height 13
drag, startPoint x: 125, startPoint y: 103, endPoint x: 46, endPoint y: 105, distance: 78.7
click at [46, 105] on div "[Survey]/cpn-limited_Febreze-monitor_2509/" at bounding box center [87, 102] width 105 height 7
copy link "[Survey]/cpn-limited_Febreze-monitor_2509/"
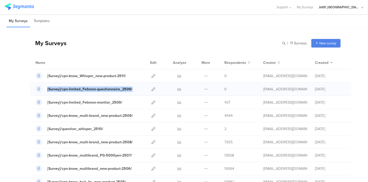
drag, startPoint x: 132, startPoint y: 88, endPoint x: 44, endPoint y: 92, distance: 87.9
click at [44, 92] on div "[Survey]/cpn-limited_Febreze-questionnaire_2509/" at bounding box center [87, 88] width 105 height 7
copy link "[Survey]/cpn-limited_Febreze-questionnaire_2509/"
click at [209, 34] on div "My Surveys | 71 Surveys New survey Start from scratch Choose from templates" at bounding box center [185, 43] width 311 height 21
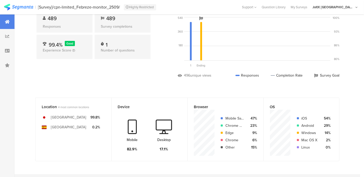
scroll to position [52, 0]
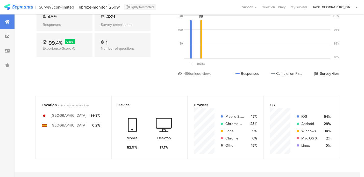
click at [155, 81] on section "General Open 489 Responses 489 Survey completions 99.4% Good Experience Score 1…" at bounding box center [187, 38] width 345 height 91
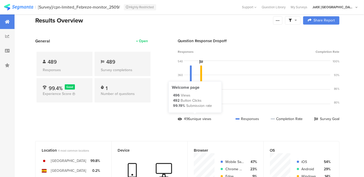
scroll to position [0, 0]
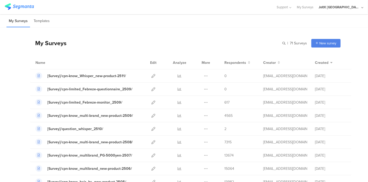
click at [237, 23] on div "My Surveys Templates" at bounding box center [184, 20] width 368 height 13
click at [230, 17] on div "My Surveys Templates" at bounding box center [184, 20] width 368 height 13
click at [192, 24] on div "My Surveys Templates" at bounding box center [184, 20] width 368 height 13
click at [212, 24] on div "My Surveys Templates" at bounding box center [184, 20] width 368 height 13
click at [179, 11] on div at bounding box center [138, 7] width 267 height 9
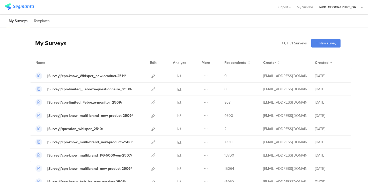
click at [212, 23] on div "My Surveys Templates" at bounding box center [184, 20] width 368 height 13
click at [190, 33] on div "My Surveys | 71 Surveys New survey Start from scratch Choose from templates" at bounding box center [185, 43] width 311 height 21
click at [228, 24] on div "My Surveys Templates" at bounding box center [184, 20] width 368 height 13
click at [192, 19] on div "My Surveys Templates" at bounding box center [184, 20] width 368 height 13
